Goal: Information Seeking & Learning: Learn about a topic

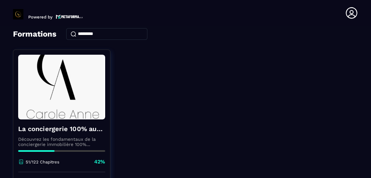
scroll to position [61, 0]
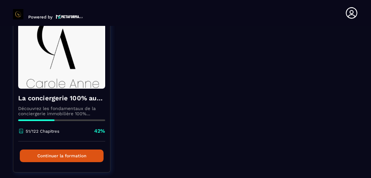
click at [89, 159] on button "Continuer la formation" at bounding box center [62, 156] width 84 height 13
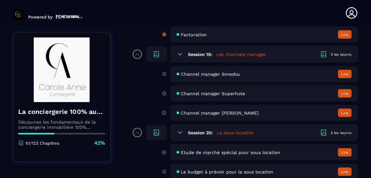
scroll to position [1423, 0]
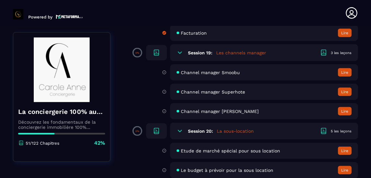
click at [342, 77] on button "Lire" at bounding box center [344, 72] width 14 height 8
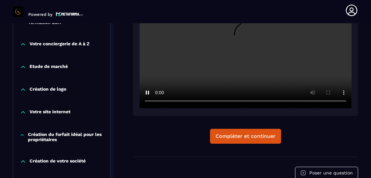
scroll to position [205, 0]
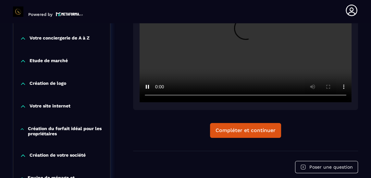
click at [247, 127] on div "Compléter et continuer" at bounding box center [245, 130] width 60 height 6
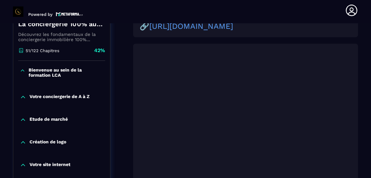
scroll to position [146, 0]
